Goal: Task Accomplishment & Management: Use online tool/utility

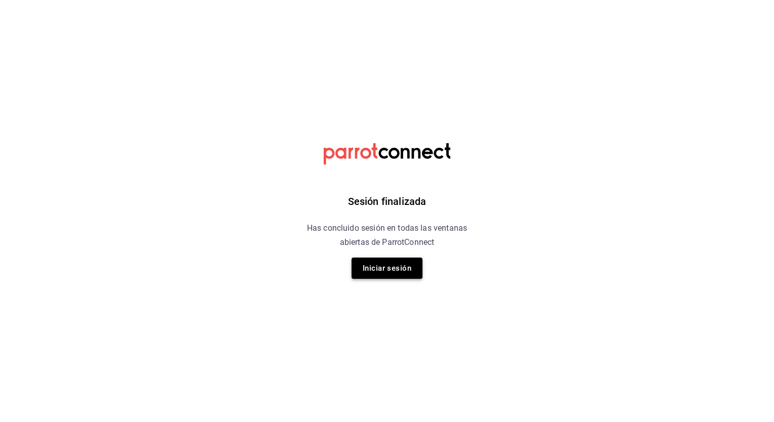
click at [385, 263] on button "Iniciar sesión" at bounding box center [386, 268] width 71 height 21
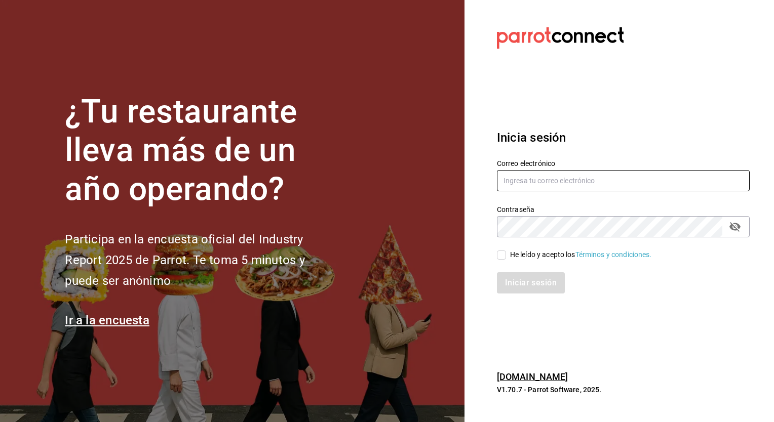
type input "[PERSON_NAME][EMAIL_ADDRESS][PERSON_NAME][DOMAIN_NAME]"
click at [502, 255] on input "He leído y acepto los Términos y condiciones." at bounding box center [501, 255] width 9 height 9
checkbox input "true"
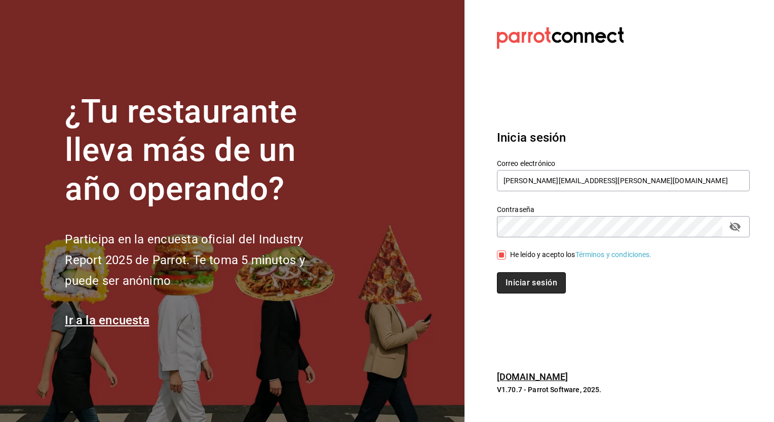
click at [509, 284] on button "Iniciar sesión" at bounding box center [531, 282] width 69 height 21
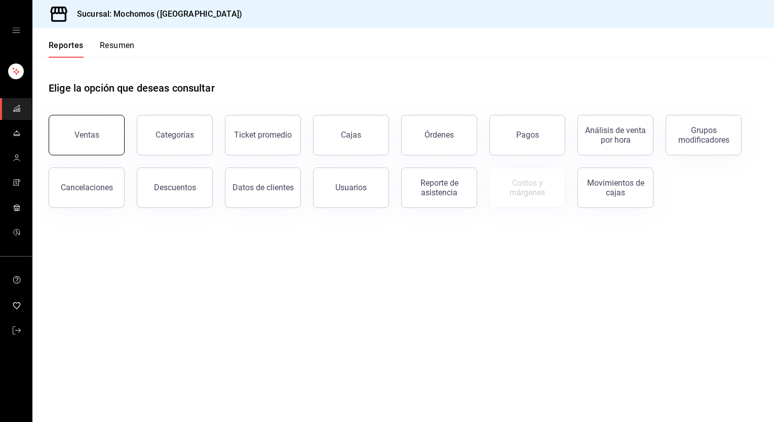
click at [93, 138] on div "Ventas" at bounding box center [86, 135] width 25 height 10
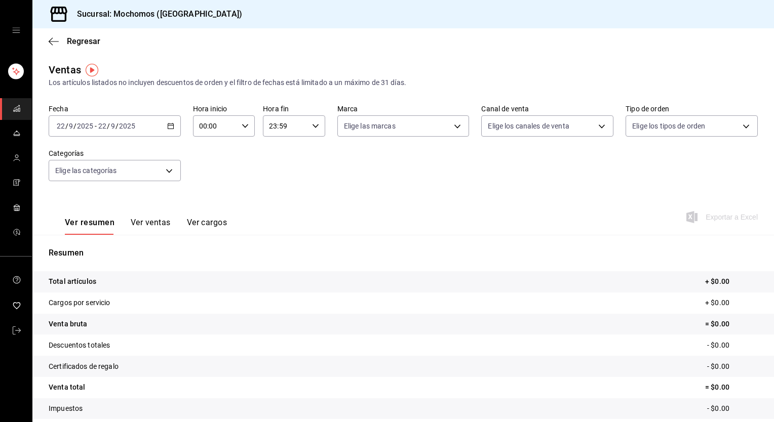
click at [168, 127] on icon "button" at bounding box center [170, 126] width 7 height 7
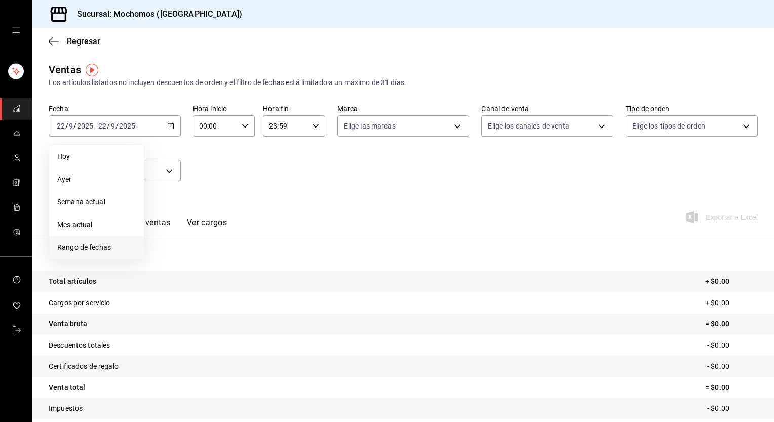
click at [107, 243] on span "Rango de fechas" at bounding box center [96, 248] width 78 height 11
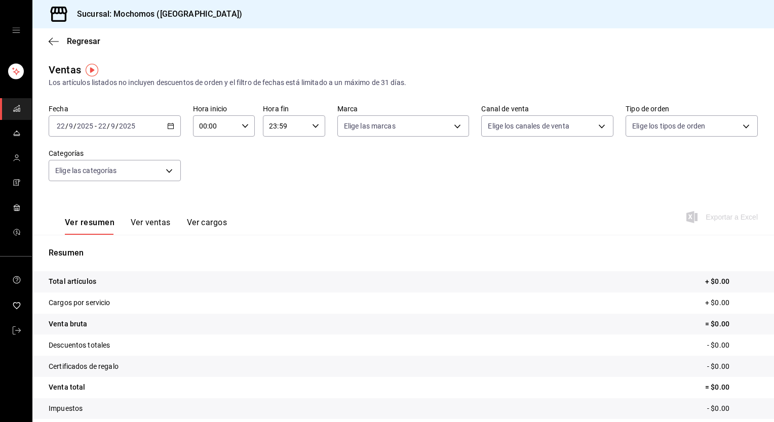
click at [419, 191] on div "Fecha 2025-09-22 22 / 9 / 2025 - 2025-09-22 22 / 9 / 2025 Hora inicio 00:00 Hor…" at bounding box center [403, 148] width 709 height 89
click at [242, 122] on div "00:00 Hora inicio" at bounding box center [224, 125] width 62 height 21
click at [211, 187] on span "05" at bounding box center [207, 183] width 15 height 8
type input "05:00"
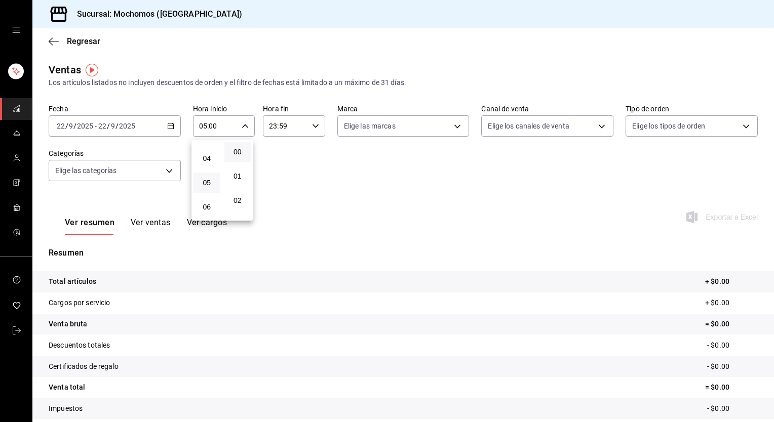
click at [272, 183] on div at bounding box center [387, 211] width 774 height 422
click at [312, 128] on icon "button" at bounding box center [315, 126] width 7 height 7
click at [278, 204] on span "05" at bounding box center [276, 199] width 15 height 8
click at [310, 154] on span "00" at bounding box center [307, 152] width 15 height 8
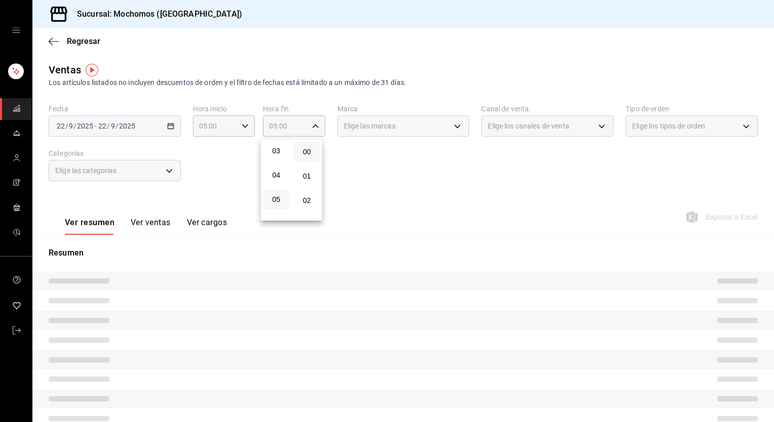
drag, startPoint x: 310, startPoint y: 154, endPoint x: 352, endPoint y: 168, distance: 44.4
click at [352, 168] on div "00 01 02 03 04 05 06 07 08 09 10 11 12 13 14 15 16 17 18 19 20 21 22 23 00 01 0…" at bounding box center [387, 212] width 774 height 419
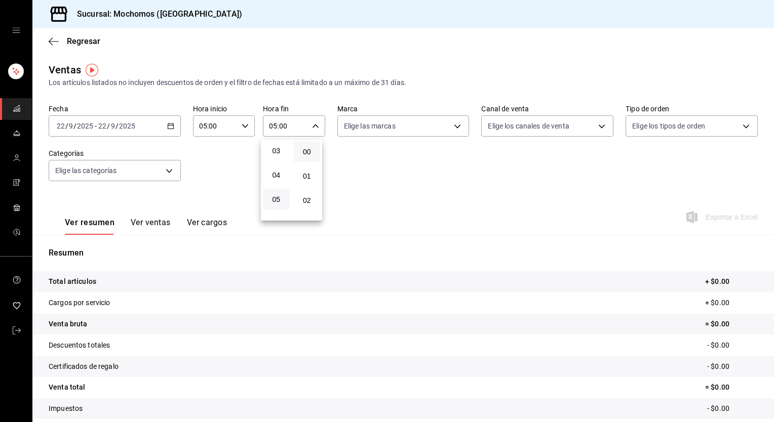
click at [352, 168] on div at bounding box center [387, 211] width 774 height 422
click at [163, 126] on div "2025-09-22 22 / 9 / 2025 - 2025-09-22 22 / 9 / 2025" at bounding box center [115, 125] width 132 height 21
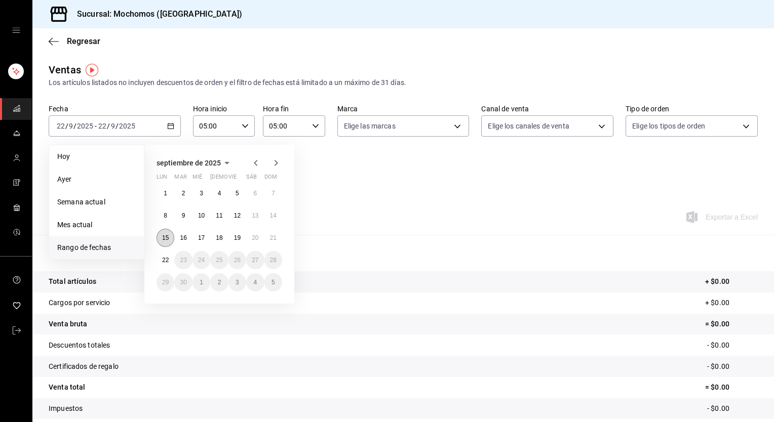
click at [166, 236] on abbr "15" at bounding box center [165, 237] width 7 height 7
click at [181, 236] on abbr "16" at bounding box center [183, 237] width 7 height 7
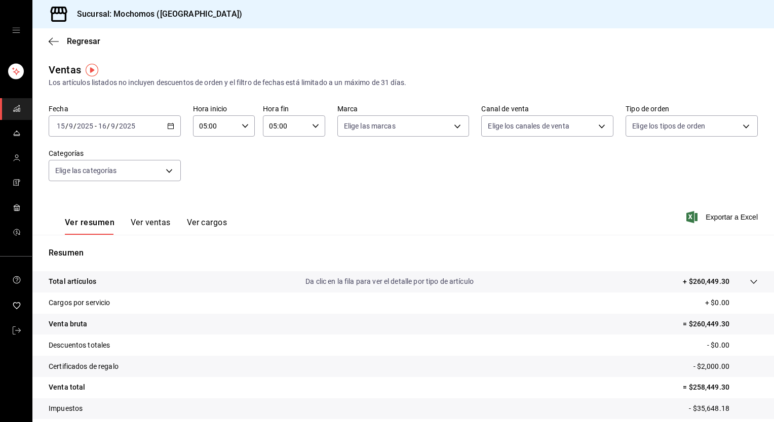
click at [172, 130] on div "2025-09-15 15 / 9 / 2025 - 2025-09-16 16 / 9 / 2025" at bounding box center [115, 125] width 132 height 21
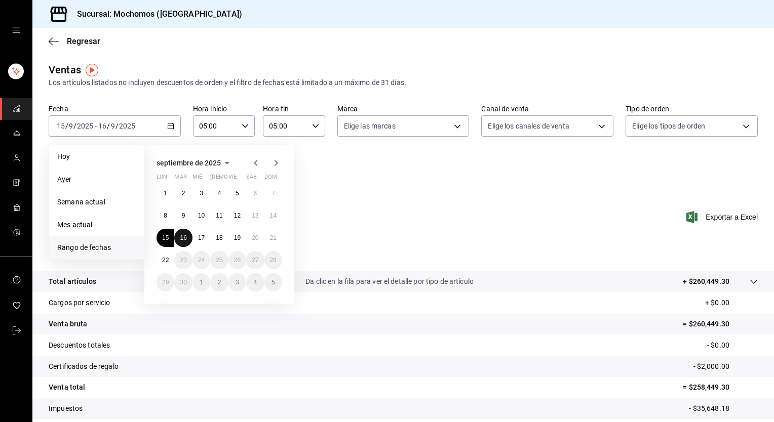
click at [180, 243] on button "16" at bounding box center [183, 238] width 18 height 18
click at [165, 265] on button "22" at bounding box center [165, 260] width 18 height 18
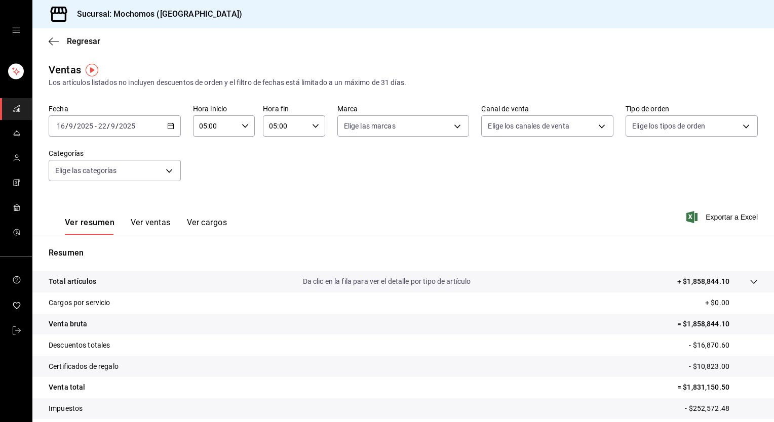
click at [312, 127] on icon "button" at bounding box center [315, 126] width 7 height 7
click at [279, 206] on span "23" at bounding box center [276, 209] width 15 height 8
click at [171, 126] on div at bounding box center [387, 211] width 774 height 422
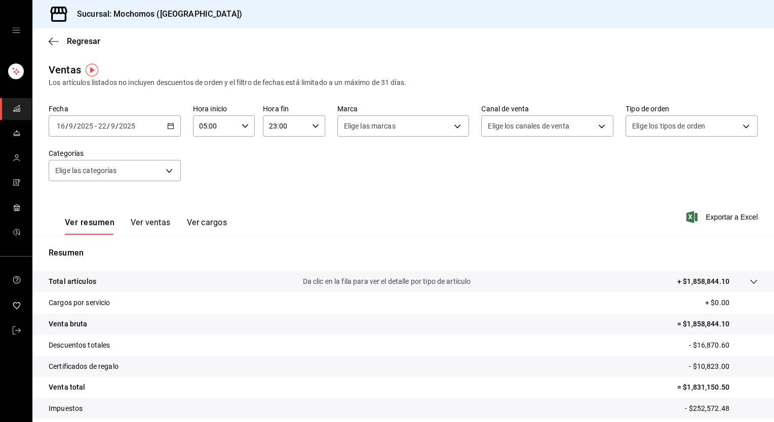
click at [169, 130] on div "2025-09-16 16 / 9 / 2025 - 2025-09-22 22 / 9 / 2025" at bounding box center [115, 125] width 132 height 21
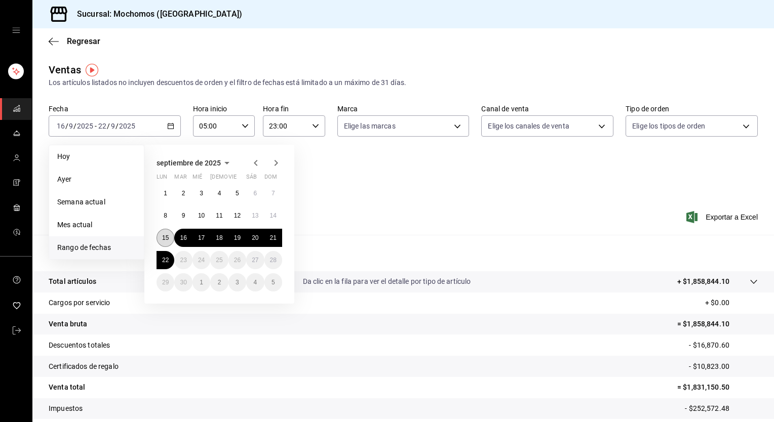
click at [166, 235] on abbr "15" at bounding box center [165, 237] width 7 height 7
click at [164, 259] on abbr "22" at bounding box center [165, 260] width 7 height 7
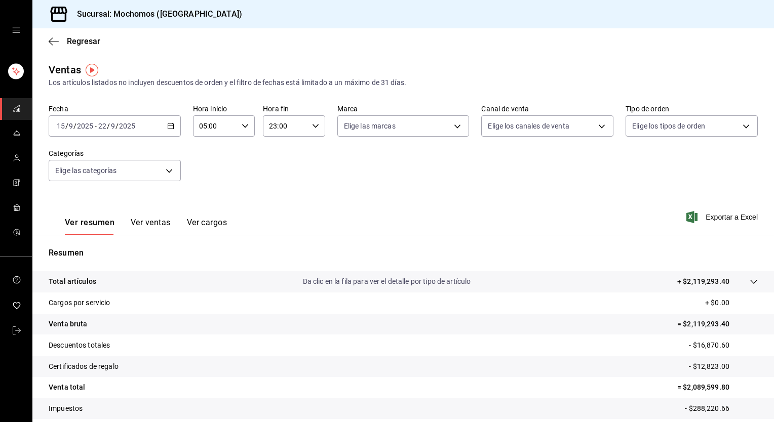
click at [312, 125] on icon "button" at bounding box center [315, 126] width 7 height 7
click at [278, 188] on span "05" at bounding box center [276, 184] width 15 height 8
type input "05:00"
click at [445, 194] on div at bounding box center [387, 211] width 774 height 422
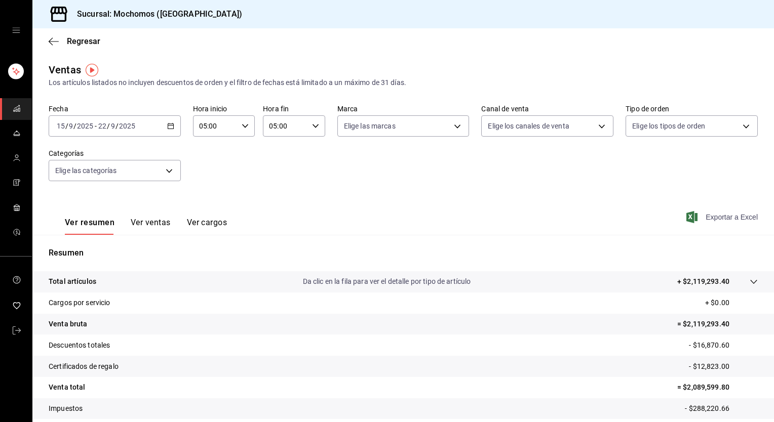
click at [714, 220] on span "Exportar a Excel" at bounding box center [722, 217] width 69 height 12
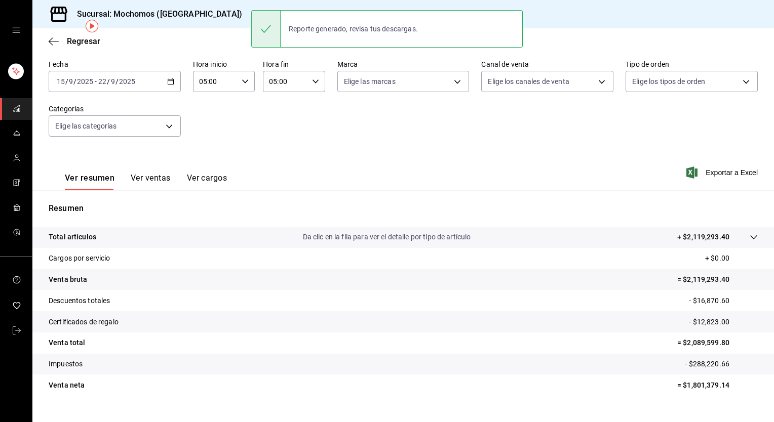
scroll to position [43, 0]
